Goal: Find specific page/section: Find specific page/section

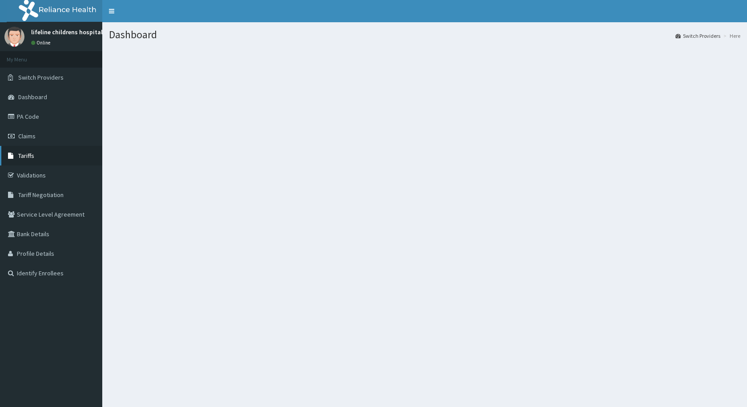
click at [23, 157] on span "Tariffs" at bounding box center [26, 156] width 16 height 8
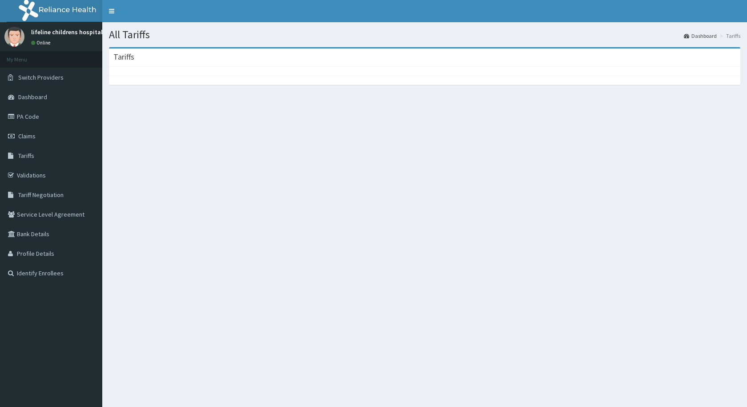
click at [130, 73] on div at bounding box center [424, 71] width 631 height 9
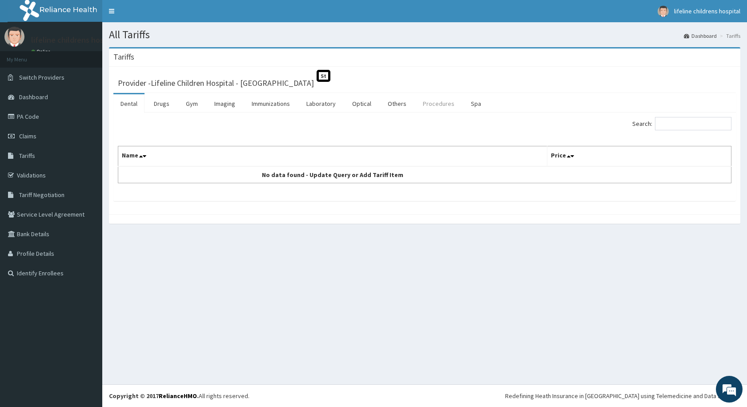
click at [436, 104] on link "Procedures" at bounding box center [439, 103] width 46 height 19
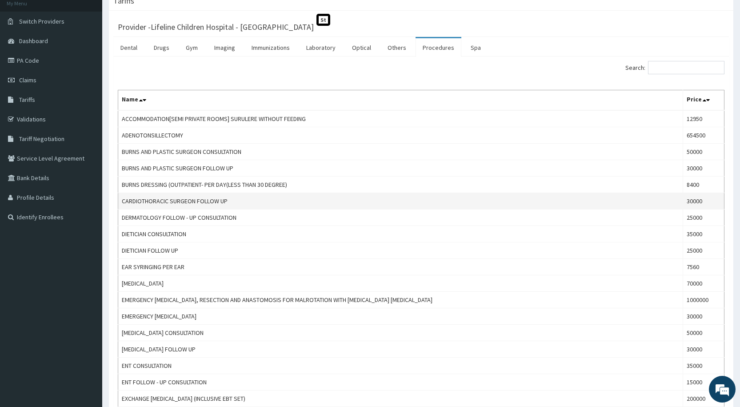
scroll to position [89, 0]
